Goal: Information Seeking & Learning: Learn about a topic

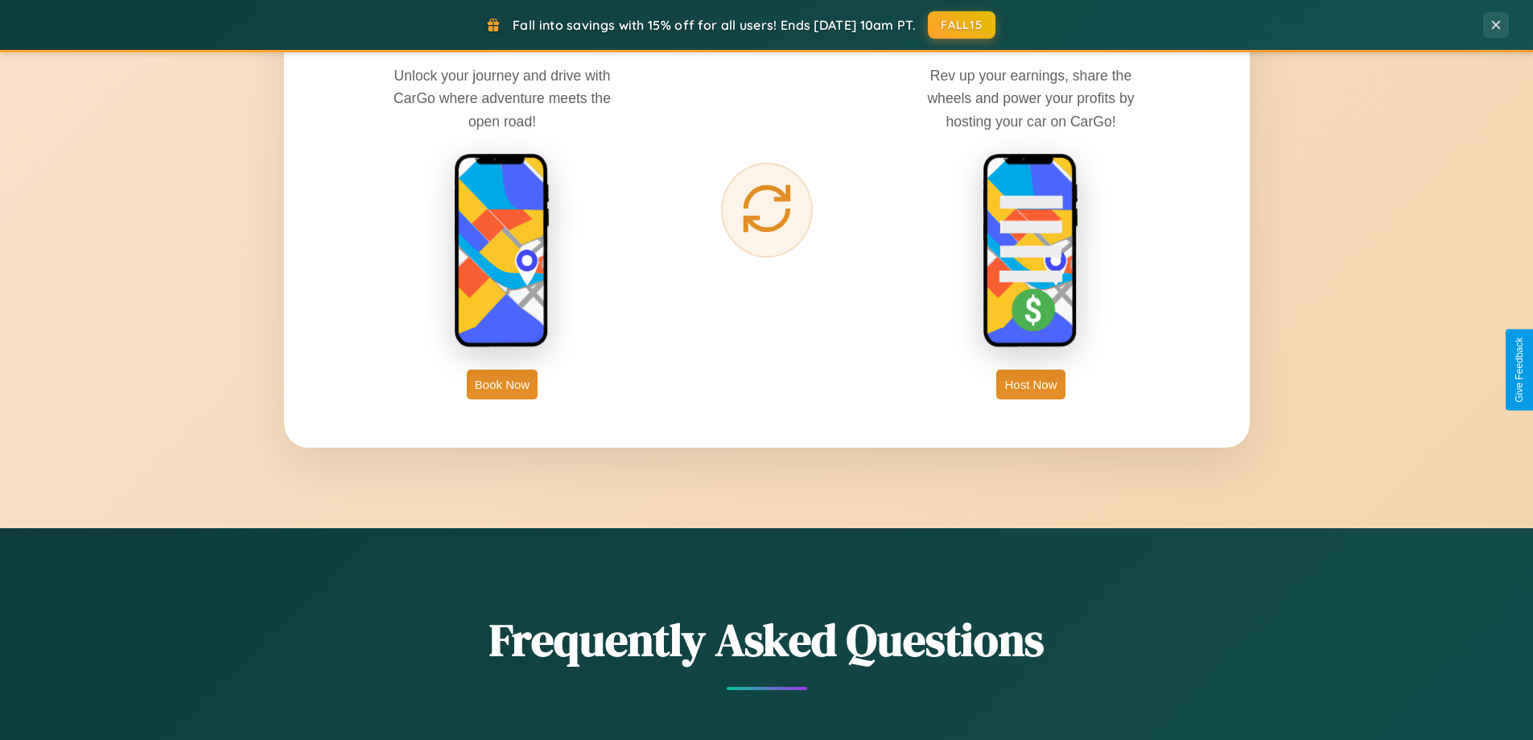
scroll to position [3097, 0]
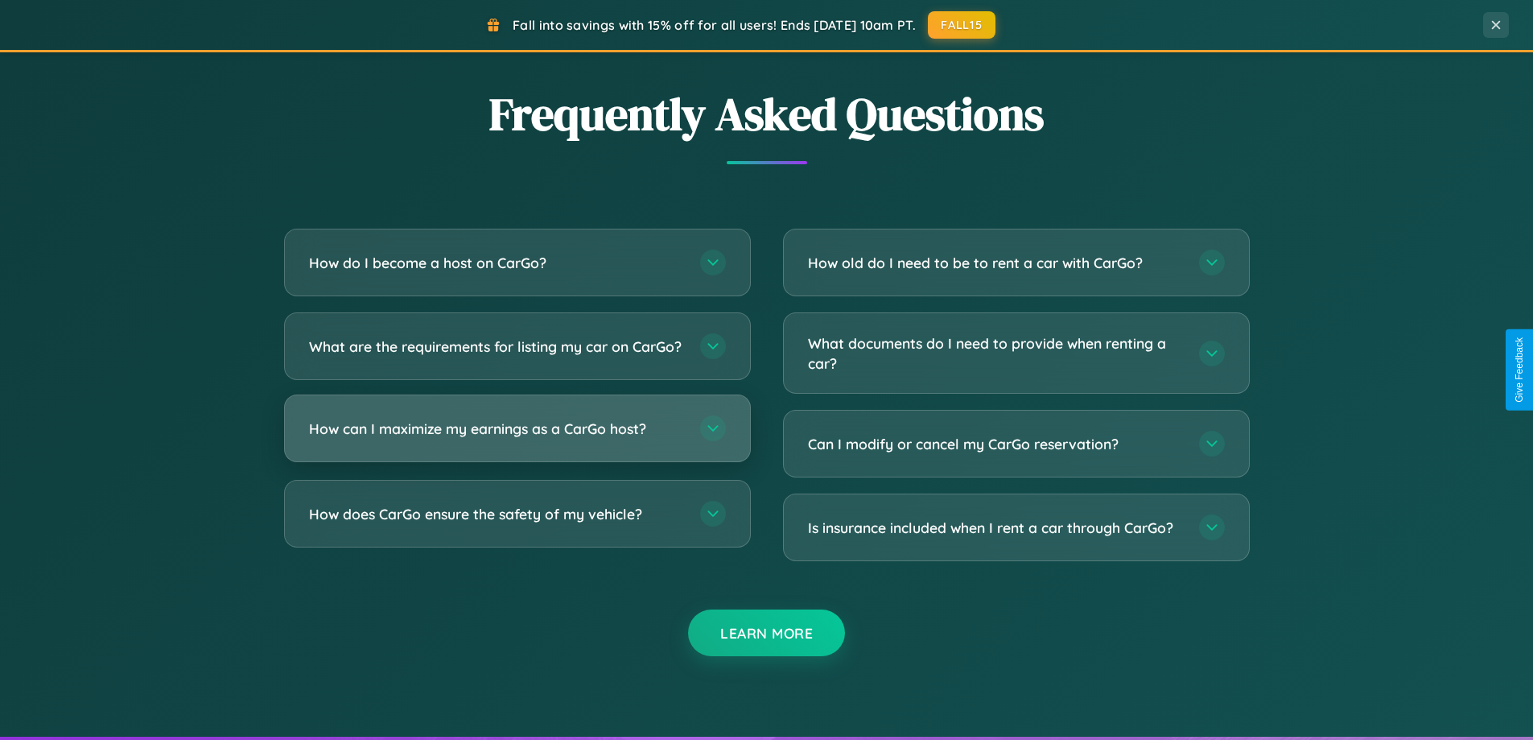
click at [517, 439] on h3 "How can I maximize my earnings as a CarGo host?" at bounding box center [496, 428] width 375 height 20
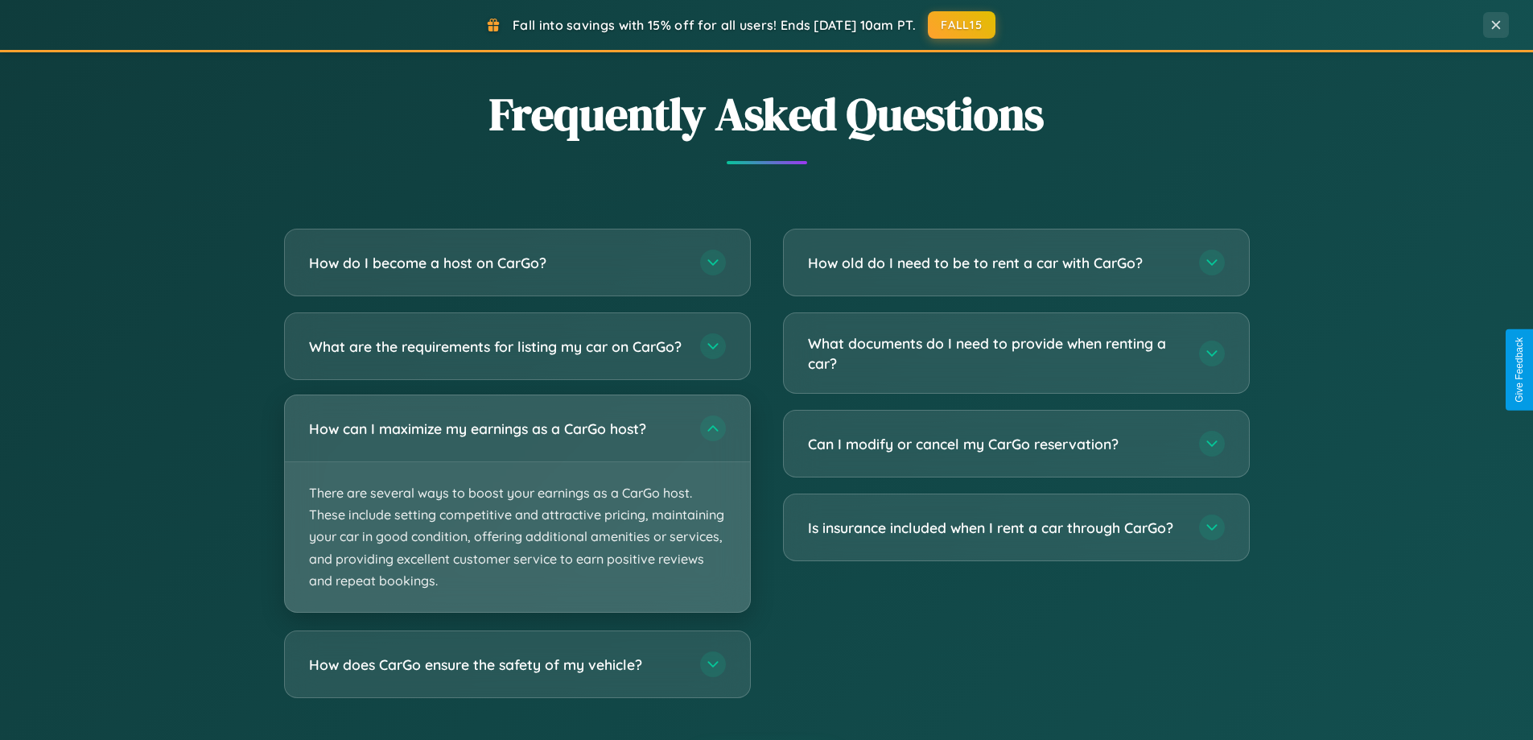
click at [517, 517] on p "There are several ways to boost your earnings as a CarGo host. These include se…" at bounding box center [517, 537] width 465 height 150
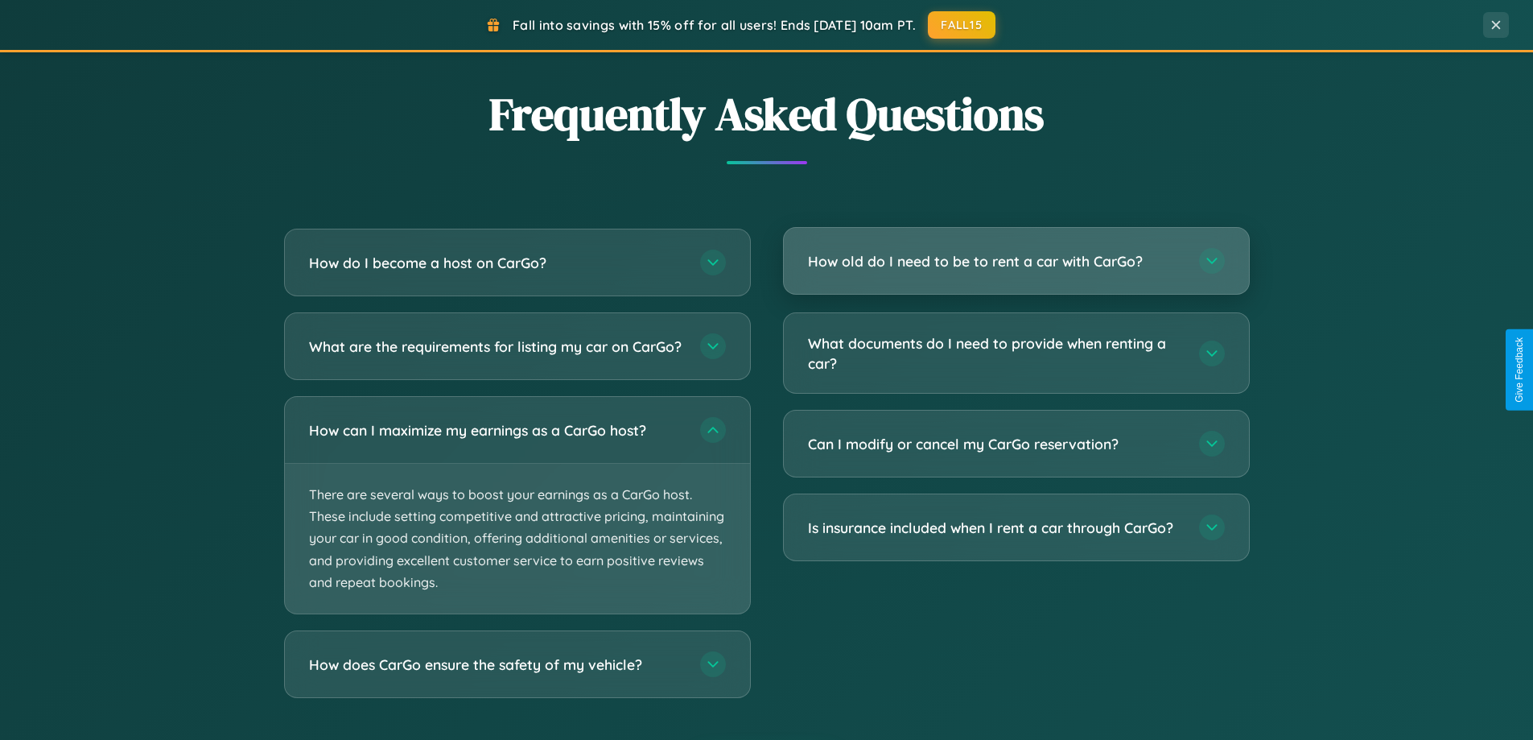
click at [1016, 262] on h3 "How old do I need to be to rent a car with CarGo?" at bounding box center [995, 261] width 375 height 20
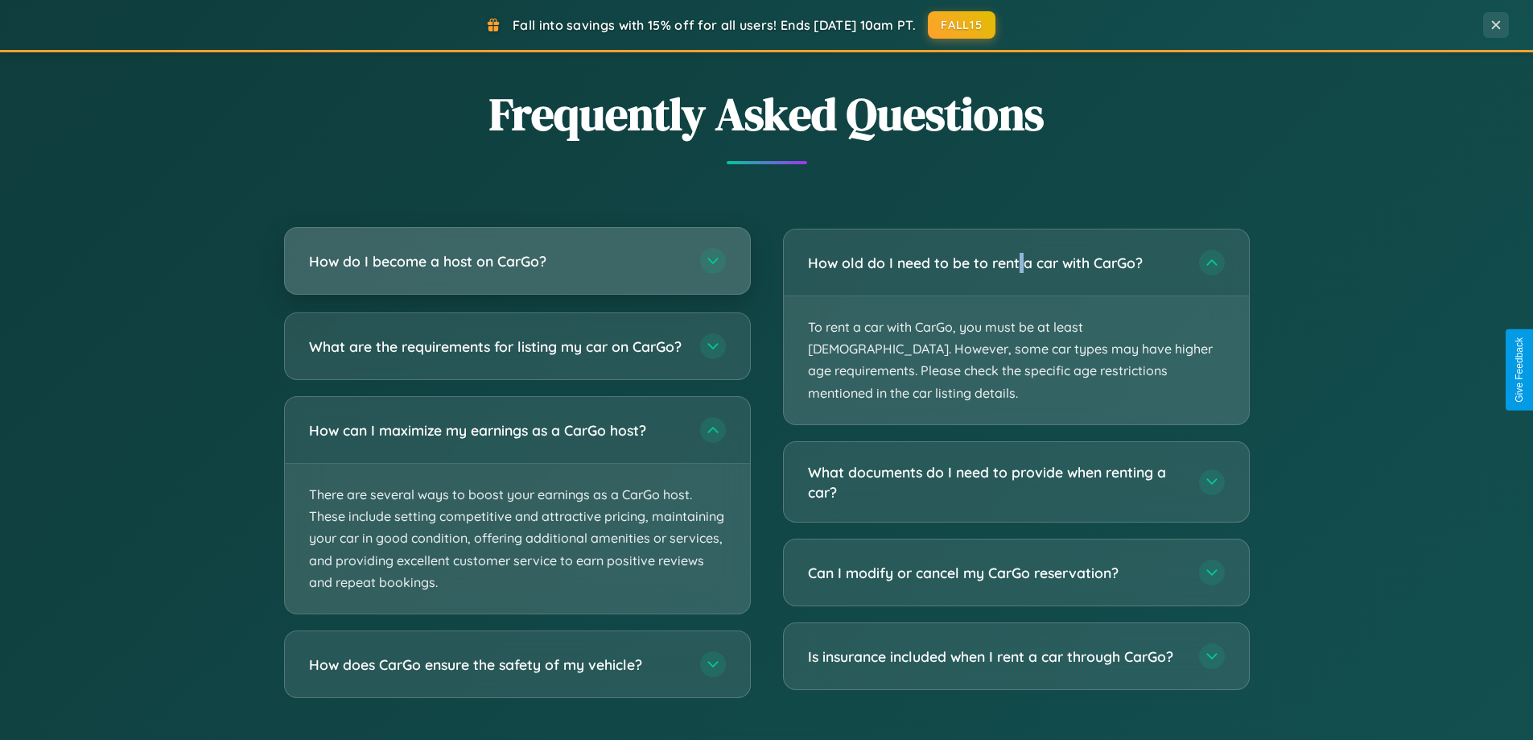
click at [517, 262] on h3 "How do I become a host on CarGo?" at bounding box center [496, 261] width 375 height 20
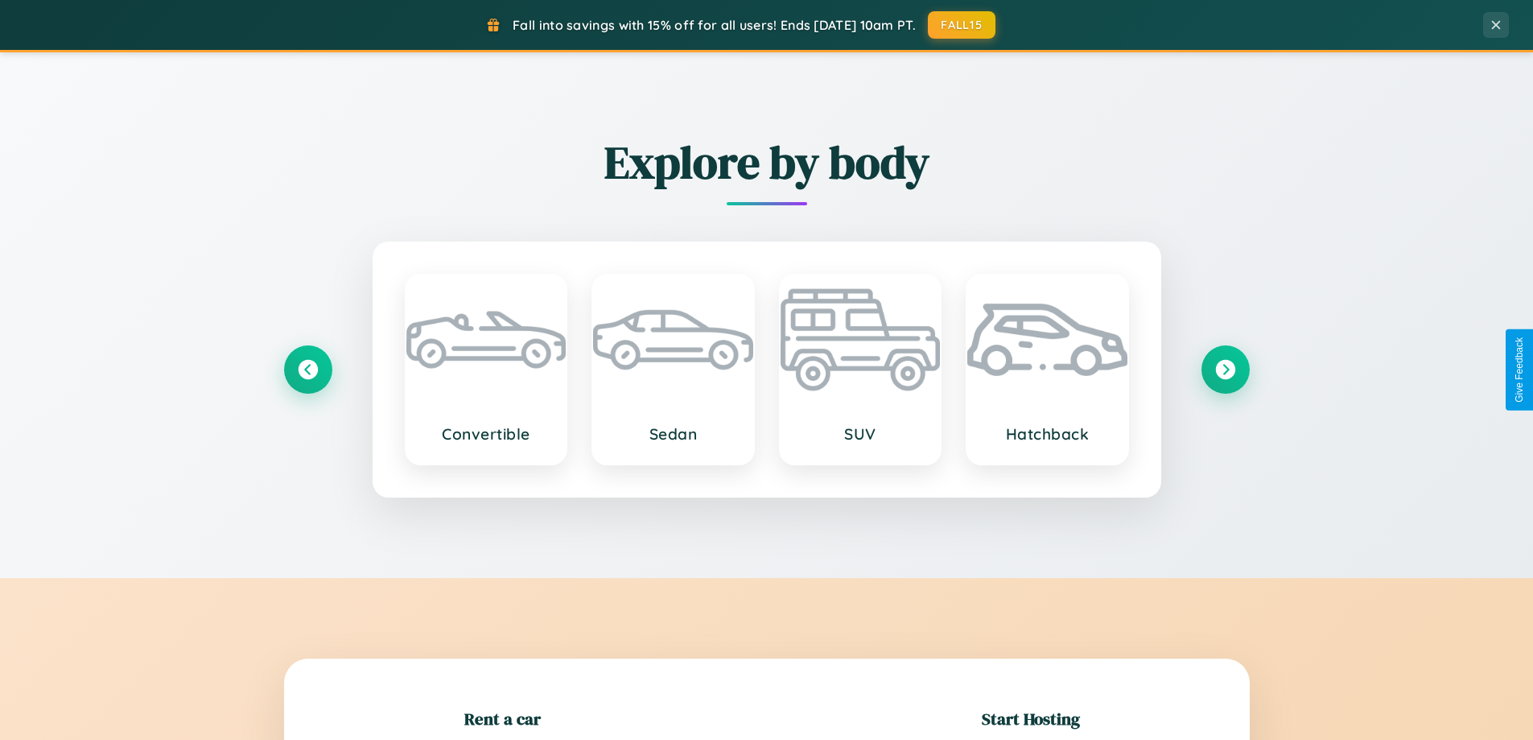
scroll to position [348, 0]
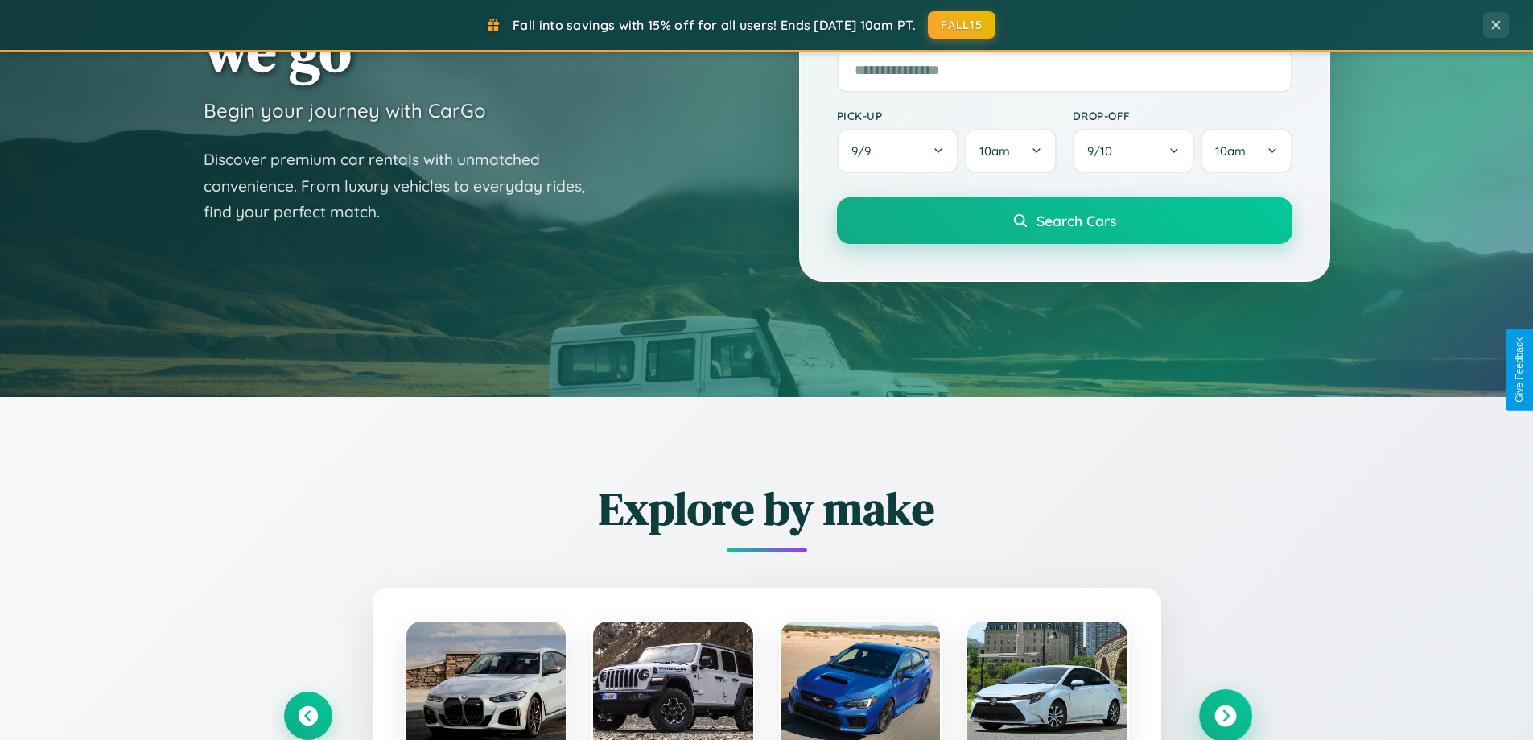
click at [1225, 715] on icon at bounding box center [1225, 716] width 22 height 22
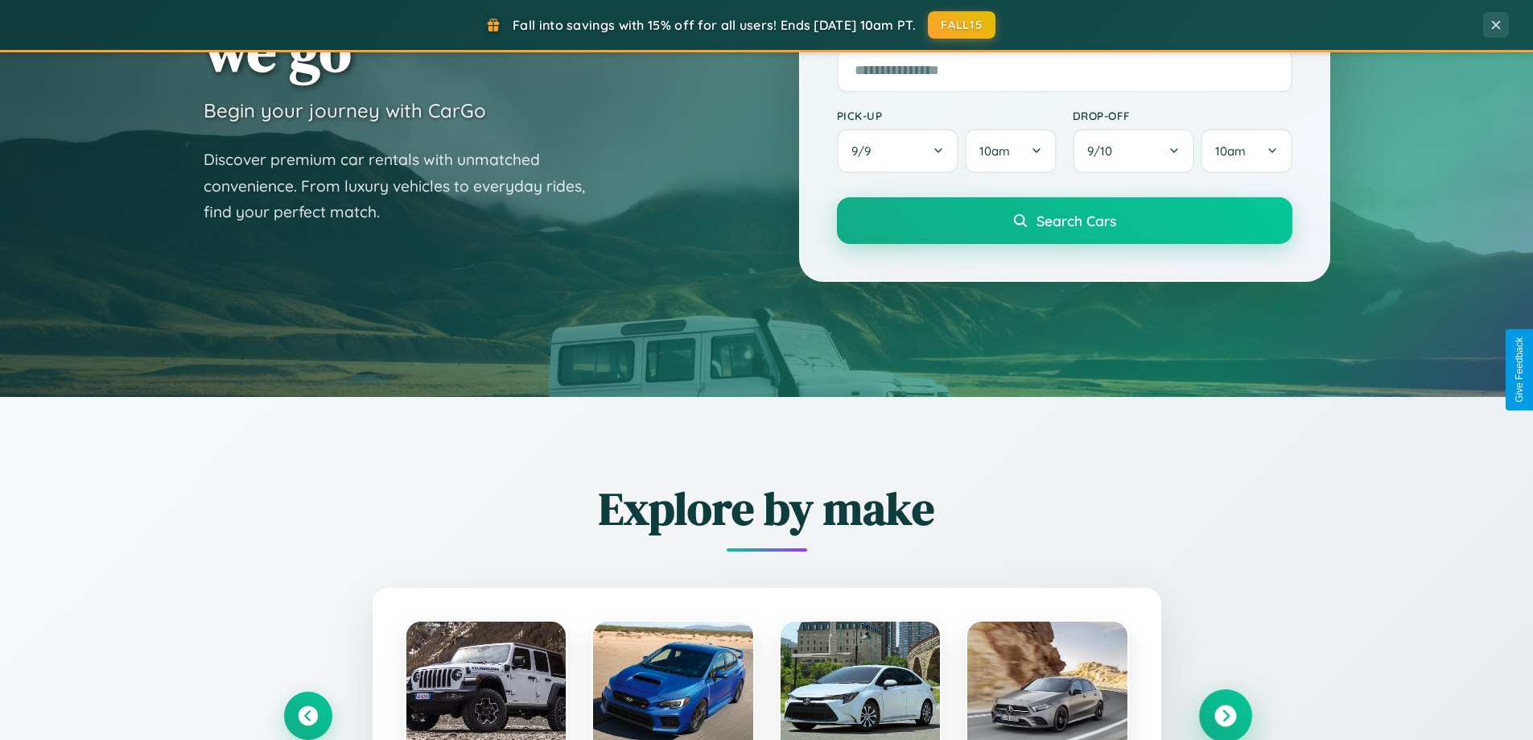
click at [1225, 714] on icon at bounding box center [1225, 716] width 22 height 22
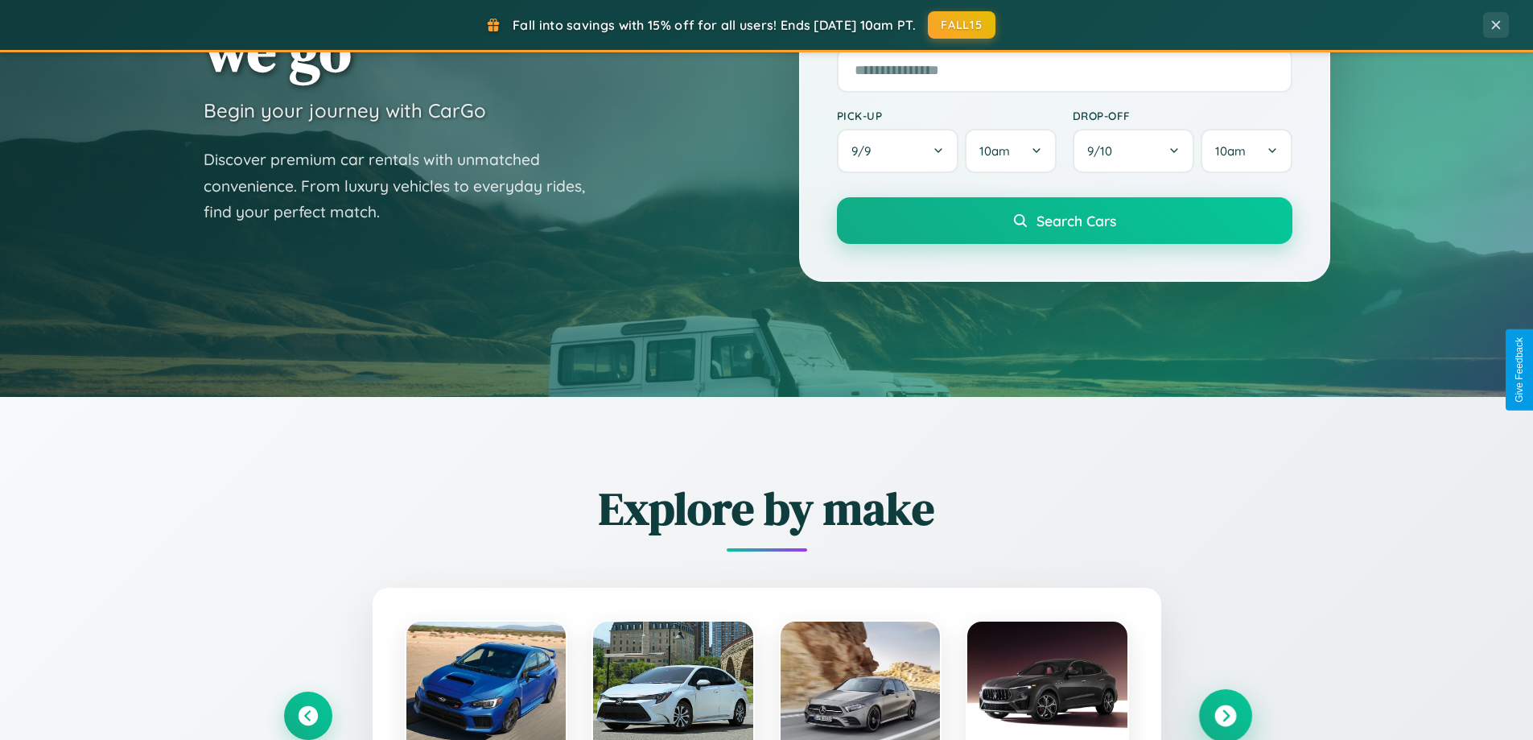
click at [1225, 714] on icon at bounding box center [1225, 716] width 22 height 22
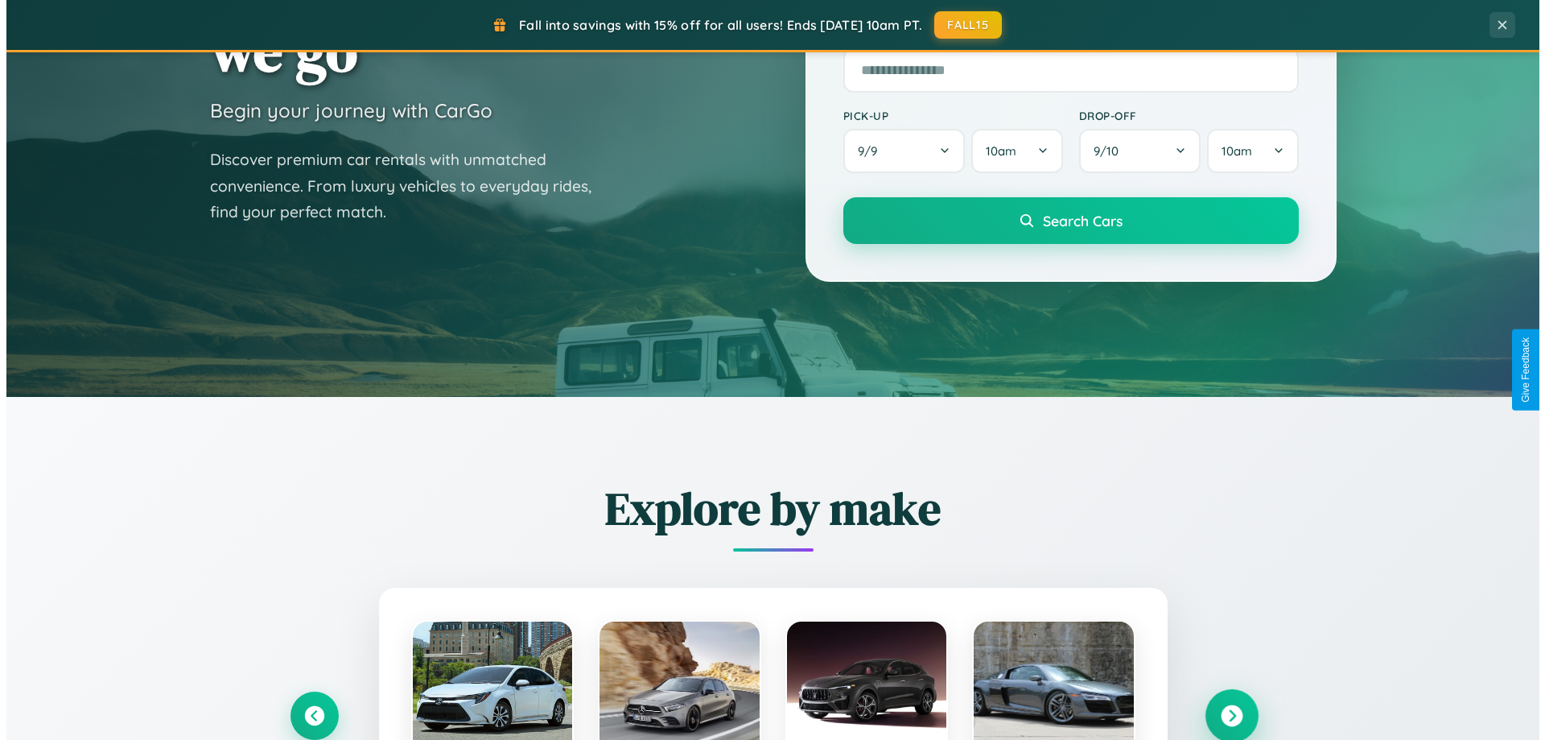
scroll to position [0, 0]
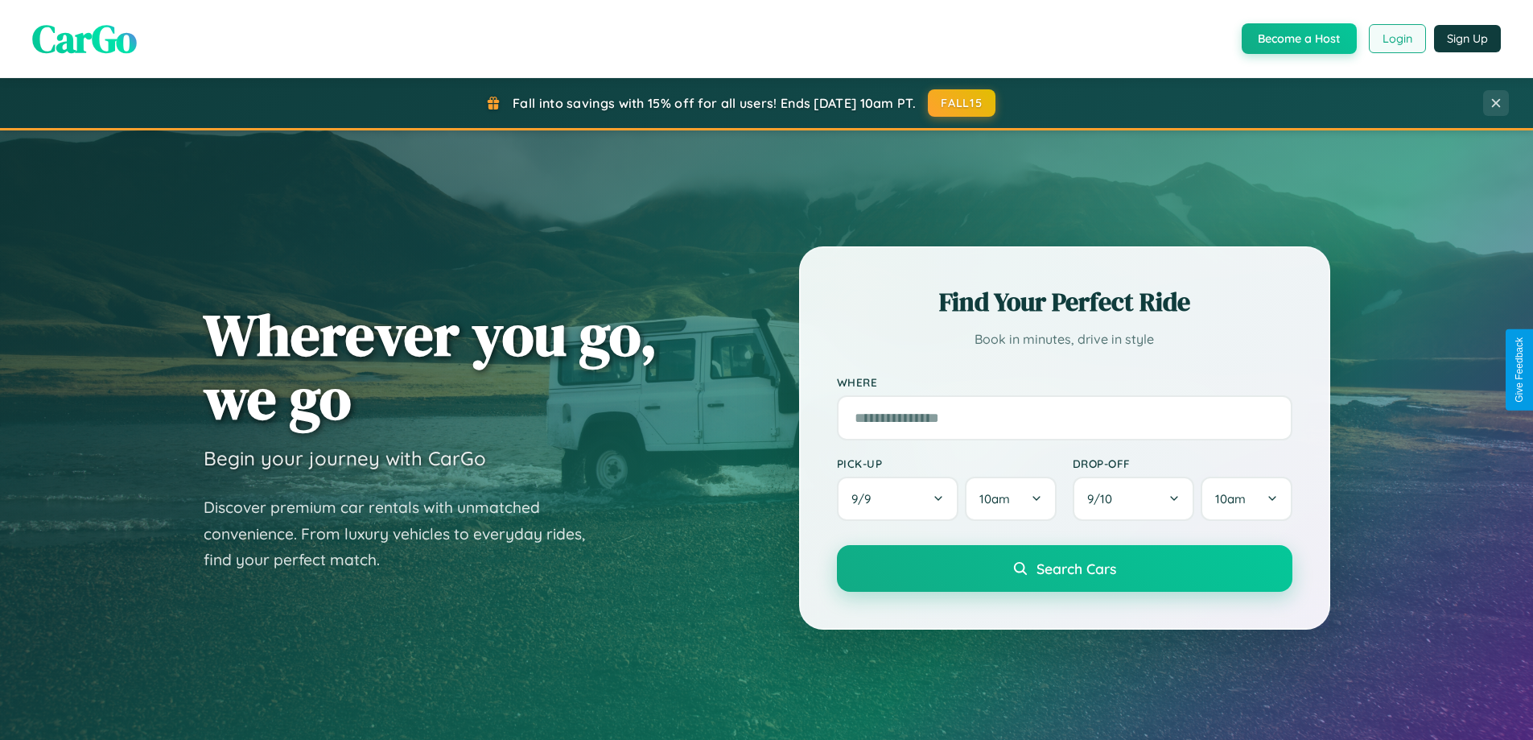
click at [1396, 39] on button "Login" at bounding box center [1397, 38] width 57 height 29
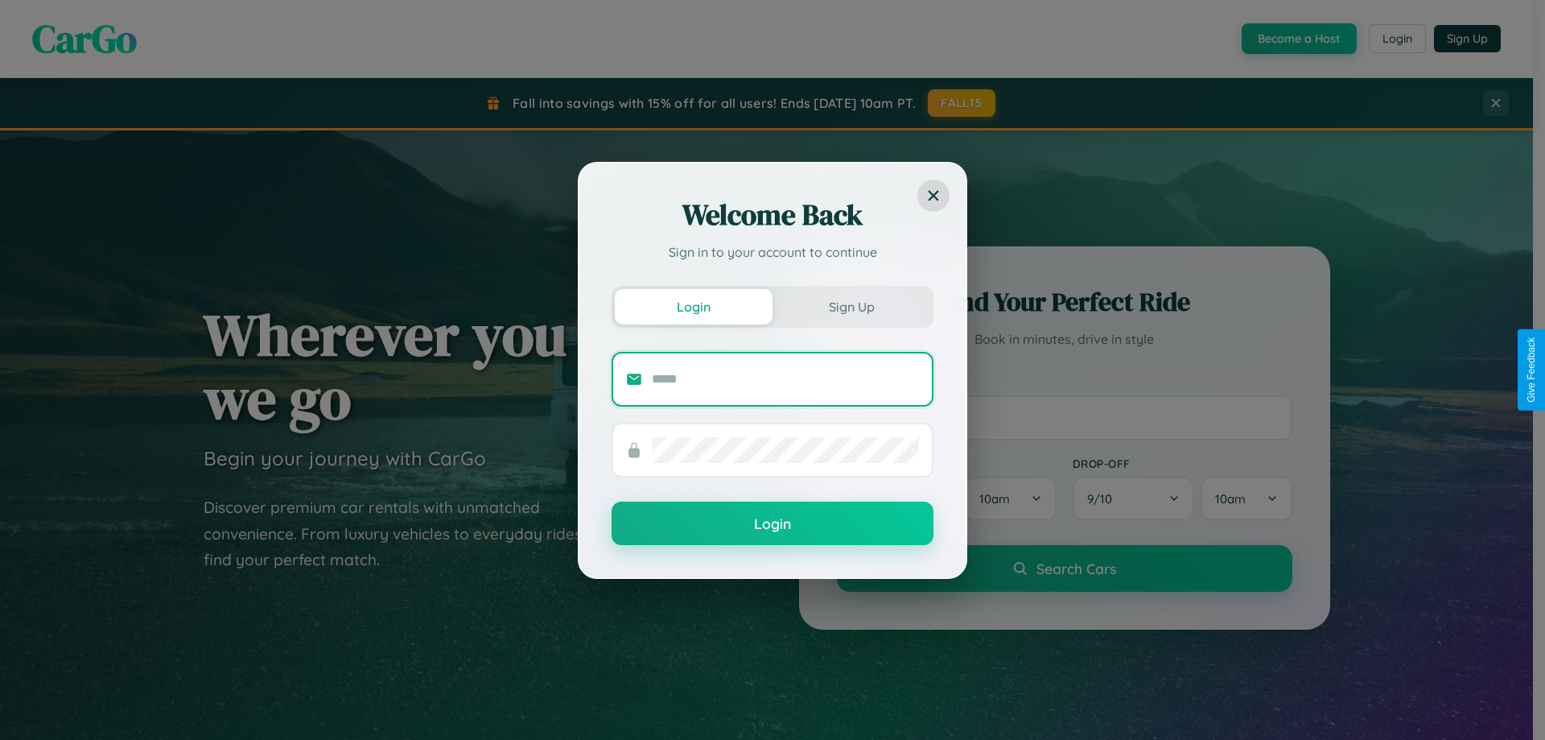
click at [785, 378] on input "text" at bounding box center [785, 379] width 267 height 26
type input "**********"
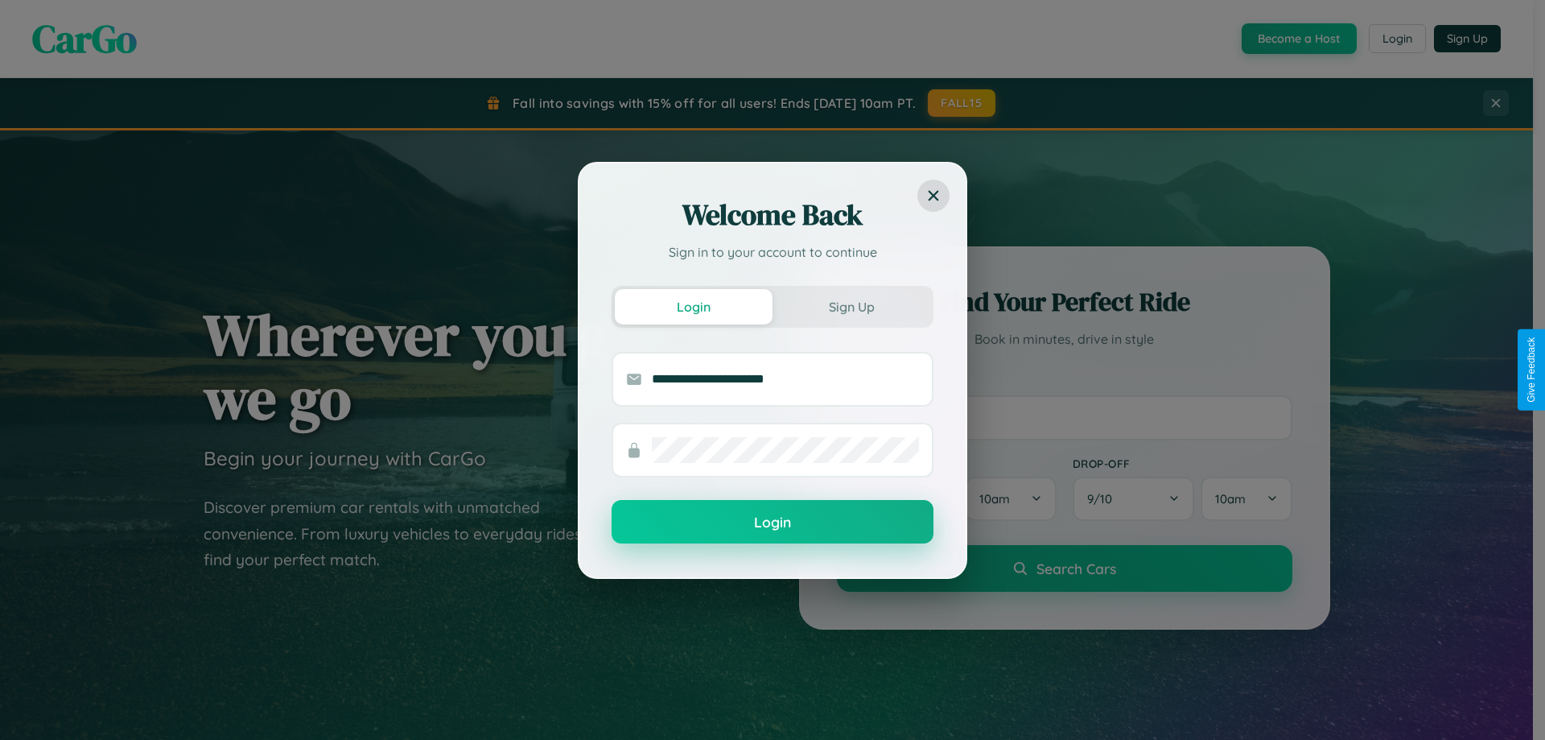
click at [773, 522] on button "Login" at bounding box center [773, 521] width 322 height 43
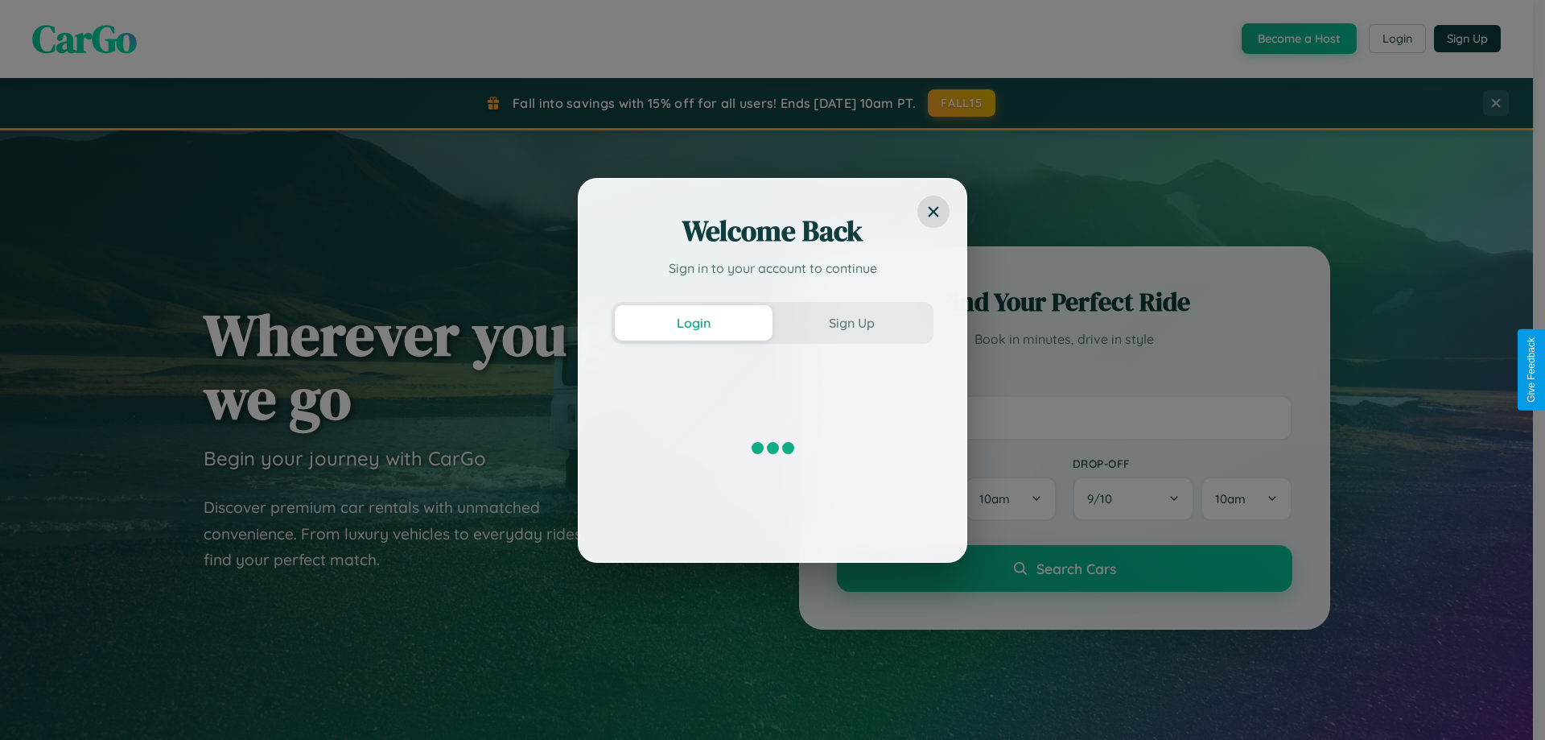
click at [963, 103] on div "Welcome Back Sign in to your account to continue Login Sign Up" at bounding box center [772, 370] width 1545 height 740
